Goal: Task Accomplishment & Management: Manage account settings

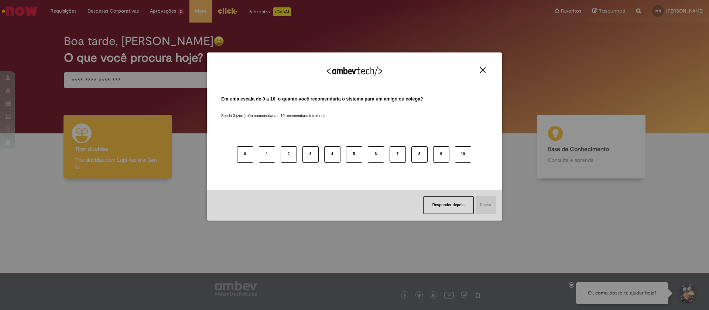
click at [486, 71] on button "Close" at bounding box center [483, 70] width 10 height 6
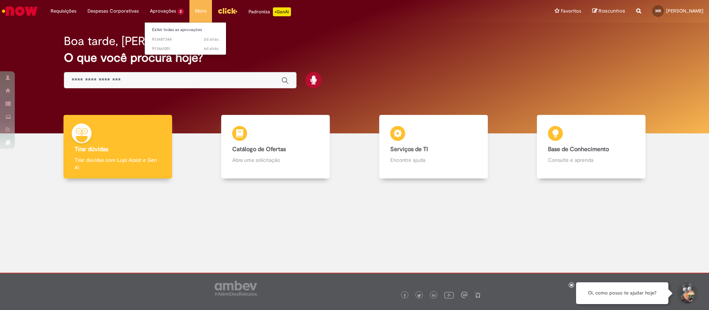
click at [170, 12] on li "Aprovações 2 Exibir todas as aprovações 2d atrás 2 dias atrás R13487344 6d atrá…" at bounding box center [166, 11] width 45 height 22
click at [169, 27] on link "Exibir todas as aprovações" at bounding box center [185, 30] width 81 height 8
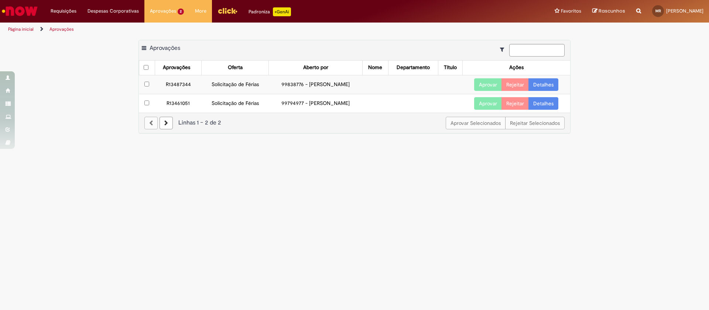
click at [344, 155] on main "Aprovações Exportar como PDF Exportar como Excel Exportar como CSV Aprovações A…" at bounding box center [354, 173] width 709 height 274
click at [550, 85] on link "Detalhes" at bounding box center [543, 84] width 30 height 13
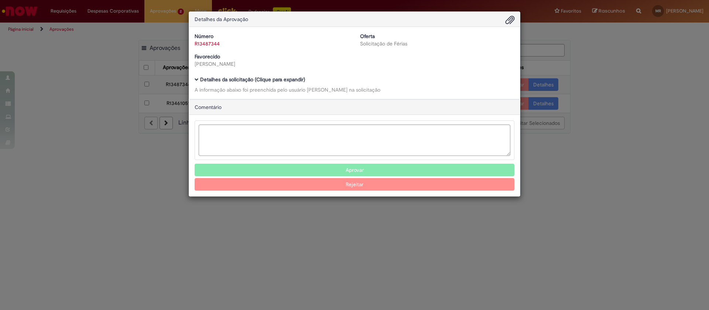
click at [197, 79] on span "Ambev Approval Modal" at bounding box center [197, 80] width 4 height 4
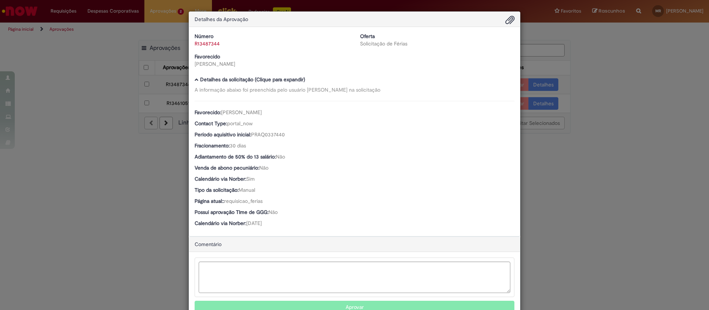
click at [624, 83] on div "Detalhes da Aprovação Número R13487344 Oferta Solicitação de Férias Favorecido …" at bounding box center [354, 155] width 709 height 310
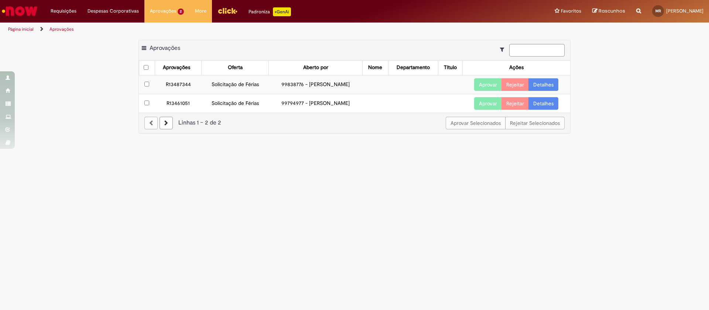
click at [538, 104] on link "Detalhes" at bounding box center [543, 103] width 30 height 13
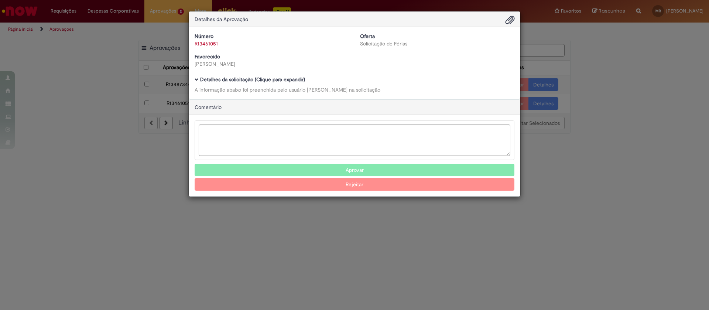
click at [543, 103] on div "Detalhes da Aprovação Número R13461051 Oferta Solicitação de Férias Favorecido …" at bounding box center [354, 155] width 709 height 310
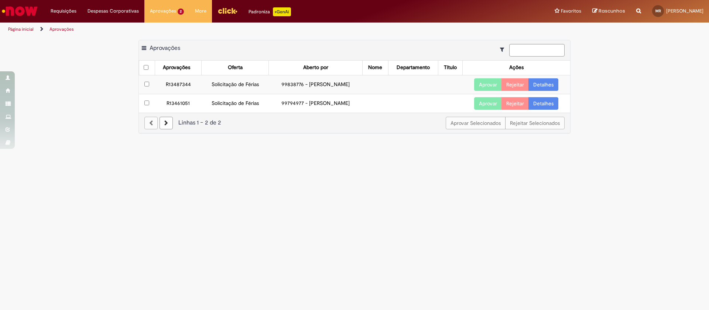
click at [544, 103] on link "Detalhes" at bounding box center [543, 103] width 30 height 13
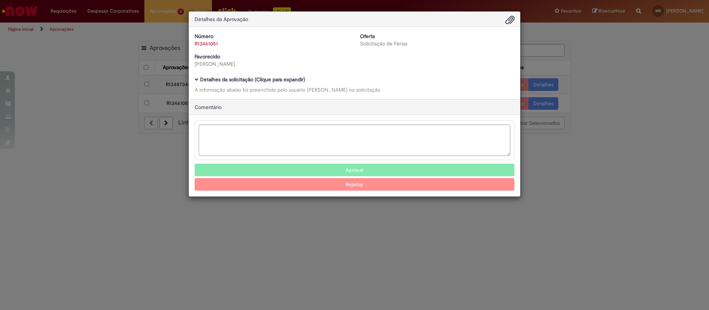
click at [198, 79] on span "Ambev Approval Modal" at bounding box center [197, 80] width 4 height 4
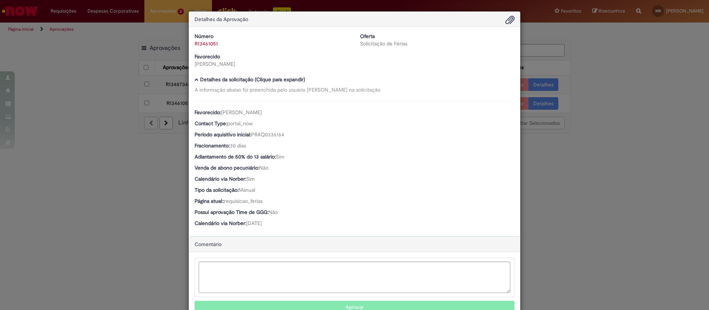
click at [640, 53] on div "Detalhes da Aprovação Número R13461051 Oferta Solicitação de Férias Favorecido …" at bounding box center [354, 155] width 709 height 310
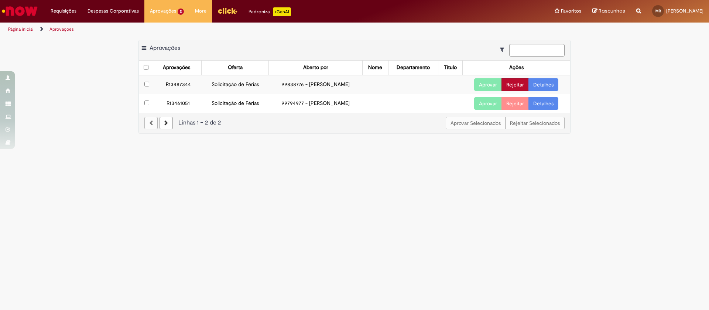
click at [523, 85] on button "Rejeitar" at bounding box center [514, 84] width 27 height 13
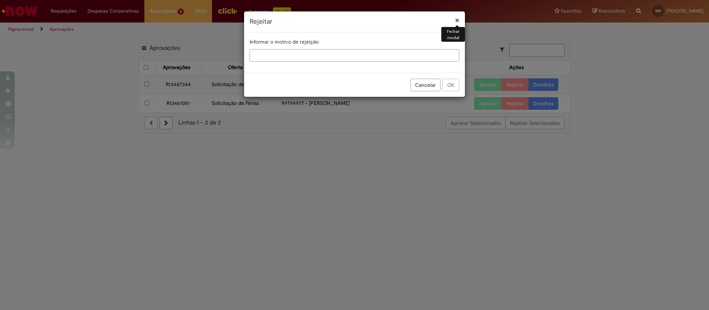
click at [335, 58] on input "text" at bounding box center [355, 55] width 210 height 13
type input "**********"
click at [457, 80] on button "OK" at bounding box center [450, 85] width 17 height 13
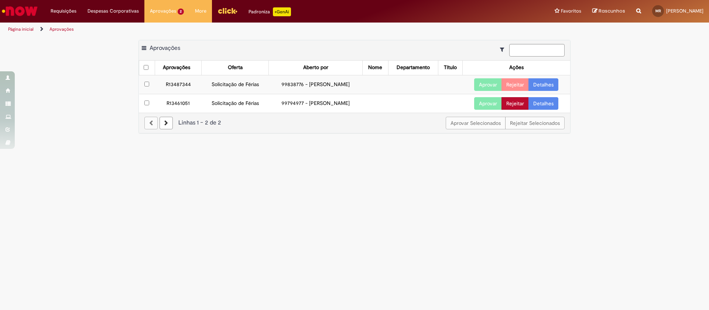
click at [517, 106] on button "Rejeitar" at bounding box center [514, 103] width 27 height 13
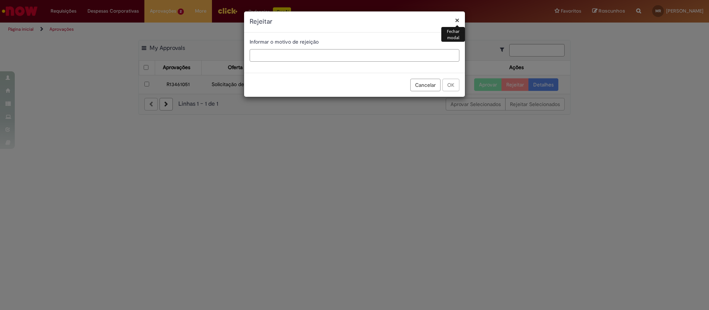
click at [341, 58] on input "text" at bounding box center [355, 55] width 210 height 13
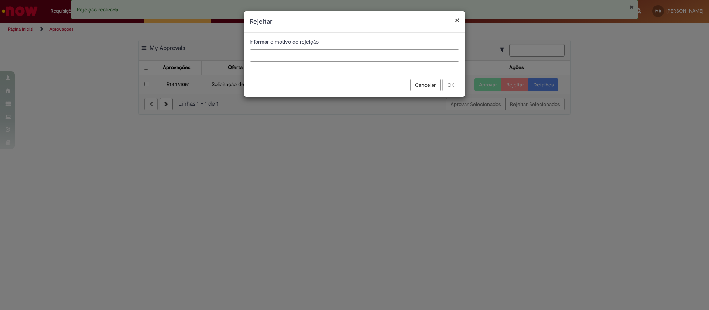
paste input "**********"
type input "**********"
click at [458, 85] on button "OK" at bounding box center [450, 85] width 17 height 13
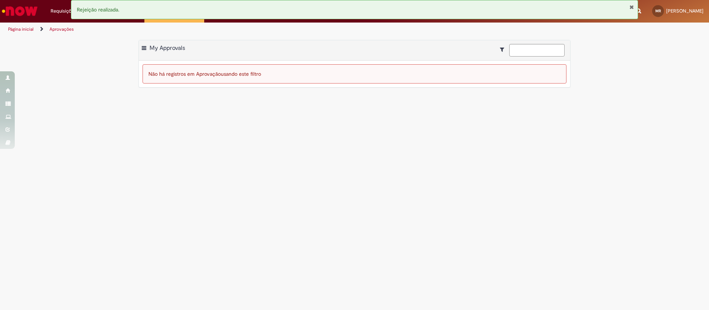
click at [410, 133] on main "Aprovações Exportar como PDF Exportar como Excel Exportar como CSV My Approvals…" at bounding box center [354, 173] width 709 height 274
click at [634, 6] on button "Fechar Notificação" at bounding box center [631, 7] width 5 height 6
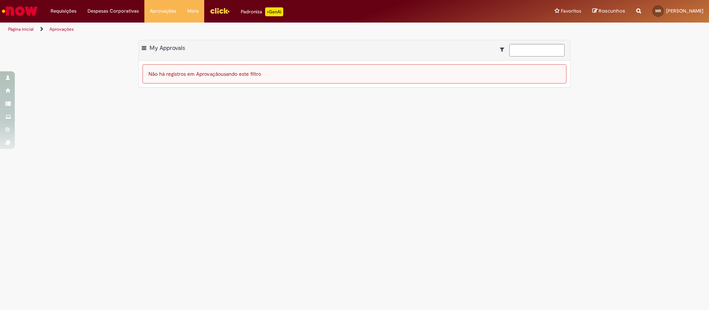
click at [215, 10] on img "Menu Cabeçalho" at bounding box center [220, 10] width 20 height 11
